Goal: Find specific page/section: Find specific page/section

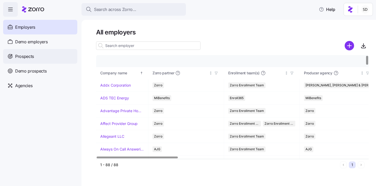
click at [20, 55] on span "Prospects" at bounding box center [24, 56] width 19 height 7
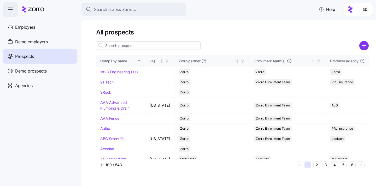
click at [128, 47] on input at bounding box center [148, 45] width 104 height 8
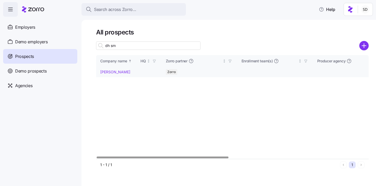
type input "dh sm"
click at [105, 72] on link "[PERSON_NAME]" at bounding box center [115, 72] width 30 height 4
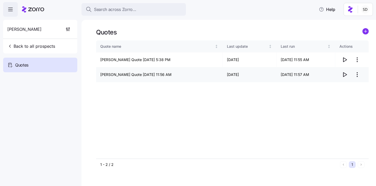
click at [341, 74] on span "button" at bounding box center [344, 75] width 10 height 10
